Goal: Check status: Check status

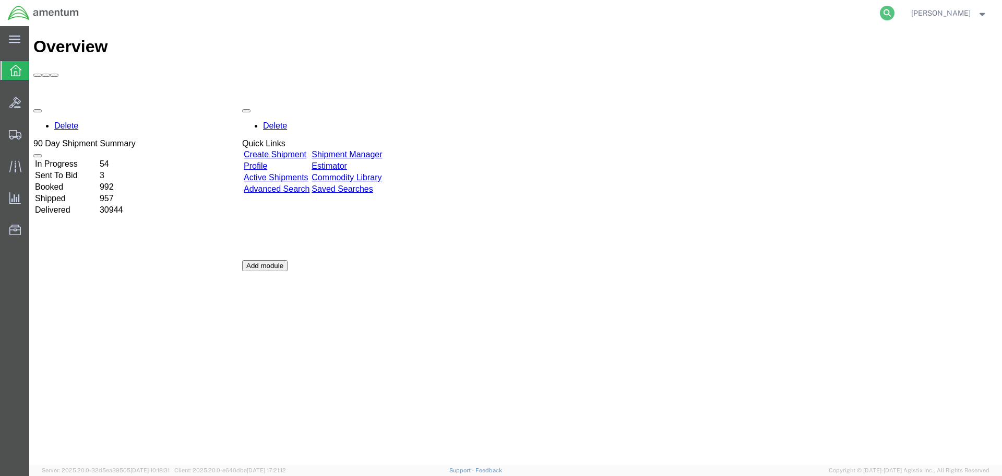
click at [895, 11] on icon at bounding box center [887, 13] width 15 height 15
paste input "56963834"
type input "56963834"
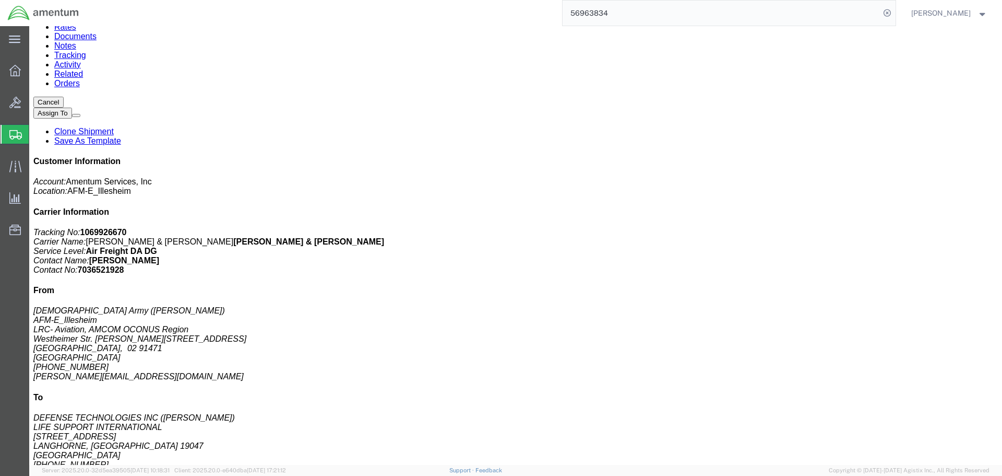
scroll to position [157, 0]
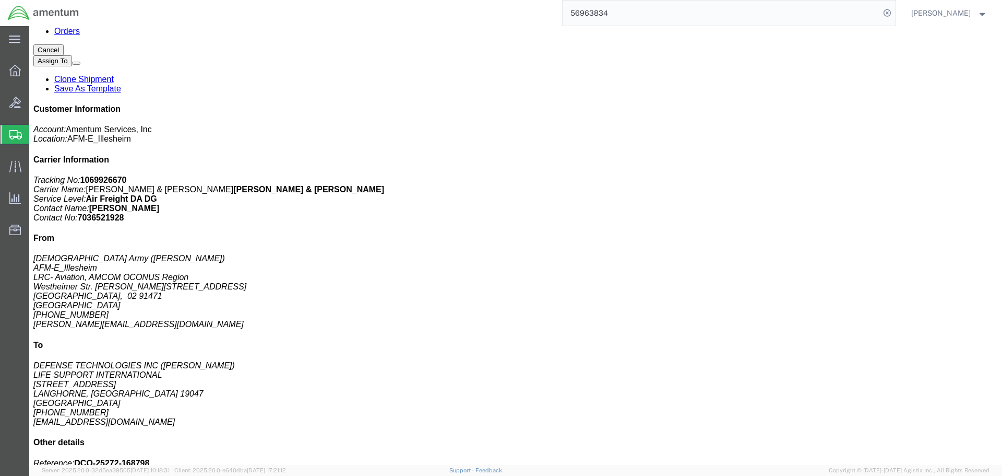
click h3 "LIFE RAFT SYSTEM, HARD-7, 4 TO 8 PERSON, 37L X 12-1/2W X 9-1/2H I"
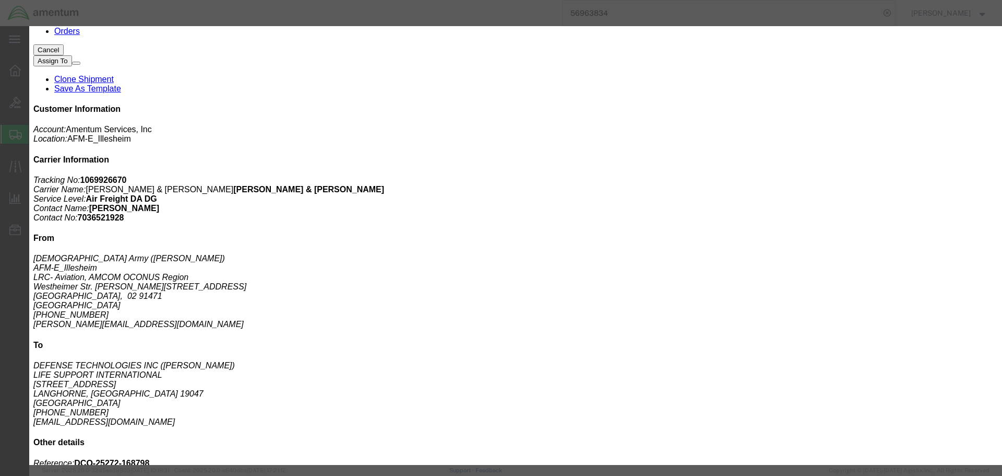
click icon "button"
